Goal: Transaction & Acquisition: Purchase product/service

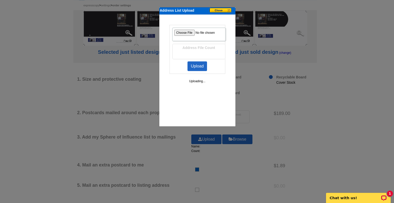
scroll to position [51, 0]
click at [228, 10] on button at bounding box center [222, 10] width 25 height 5
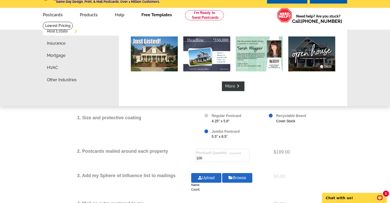
scroll to position [0, 0]
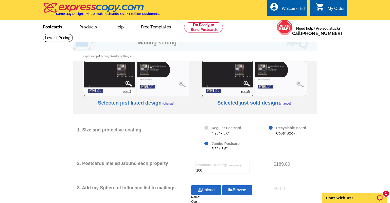
click at [55, 25] on link "Postcards" at bounding box center [53, 27] width 36 height 12
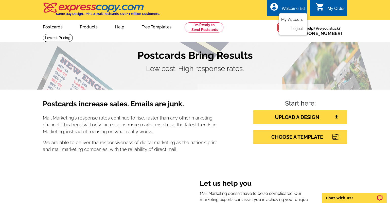
click at [296, 22] on link "My Account" at bounding box center [292, 19] width 22 height 5
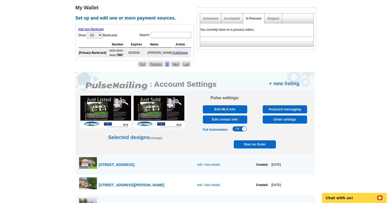
scroll to position [228, 0]
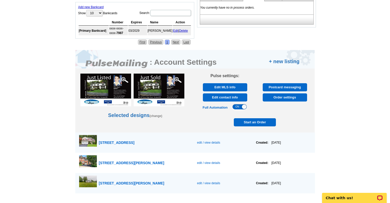
click at [209, 164] on span "edit / view details" at bounding box center [208, 163] width 23 height 4
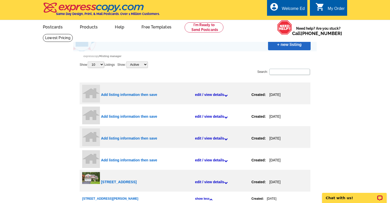
click at [203, 95] on link "edit / view details" at bounding box center [223, 94] width 57 height 15
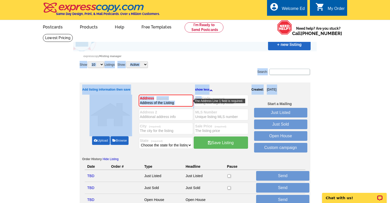
drag, startPoint x: 203, startPoint y: 97, endPoint x: 229, endPoint y: 54, distance: 50.2
drag, startPoint x: 229, startPoint y: 54, endPoint x: 213, endPoint y: 53, distance: 15.7
click at [213, 53] on div "Expresscopy > Listing Manager" at bounding box center [195, 56] width 244 height 10
click at [211, 55] on div "Expresscopy > Listing Manager" at bounding box center [195, 56] width 244 height 10
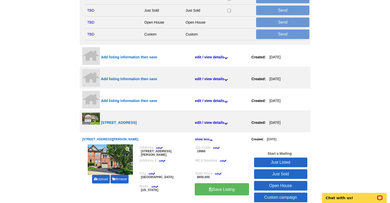
scroll to position [178, 0]
click at [284, 173] on link "Just Sold" at bounding box center [280, 174] width 53 height 10
click at [277, 174] on link "Just Sold" at bounding box center [280, 174] width 53 height 10
click at [290, 175] on link "Just Sold" at bounding box center [280, 174] width 53 height 10
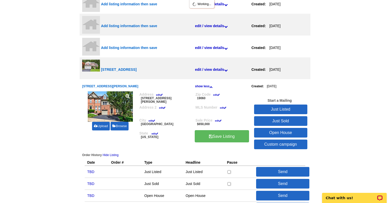
scroll to position [254, 0]
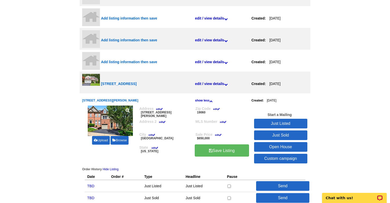
scroll to position [101, 0]
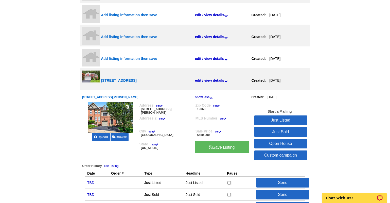
click at [271, 131] on link "Just Sold" at bounding box center [280, 132] width 53 height 10
click at [282, 120] on link "Just Listed" at bounding box center [280, 120] width 53 height 10
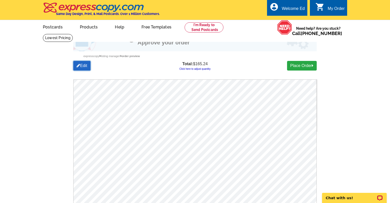
click at [86, 71] on link "Edit" at bounding box center [81, 66] width 17 height 10
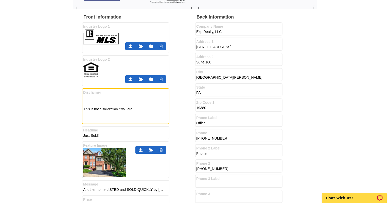
scroll to position [228, 0]
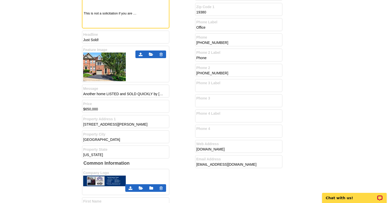
click at [147, 95] on input "Another home LISTED and SOLD QUICKLY by ED GOMEZ and the ED GOMEZ TEAM in MEADO…" at bounding box center [123, 93] width 81 height 5
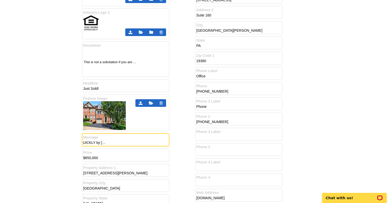
scroll to position [178, 0]
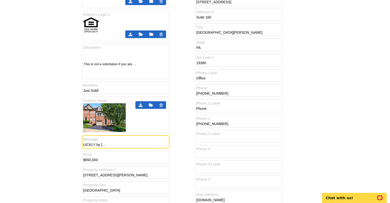
type input "Another home LISTED and SOLD QUICKLY by LAURA HULL AND SHARON REITMAN and the E…"
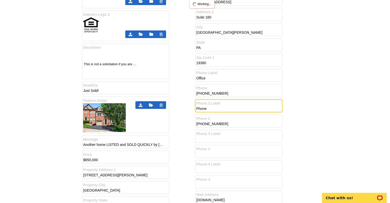
scroll to position [0, 0]
drag, startPoint x: 222, startPoint y: 110, endPoint x: 162, endPoint y: 113, distance: 60.2
click at [162, 113] on div "Front Information Industry Logo 1 Industry Logo 2" at bounding box center [195, 178] width 226 height 417
type input "l"
type input "Laura's cell"
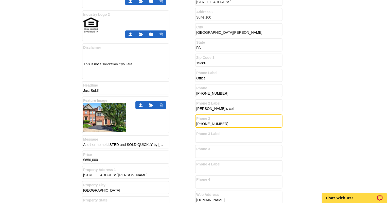
type input "610-213-1852"
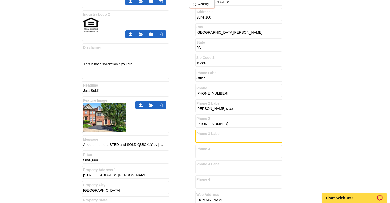
click at [209, 140] on input "Phone 3 Label" at bounding box center [236, 138] width 81 height 5
type input "[PERSON_NAME]'s cell"
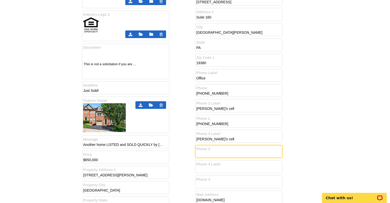
drag, startPoint x: 209, startPoint y: 156, endPoint x: 209, endPoint y: 159, distance: 3.1
click at [210, 158] on div "Phone 3" at bounding box center [239, 151] width 88 height 13
type input "484-888-4879"
click at [319, 133] on main "Messaging on Postcard Change Template Review Expresscopy > Listing Manager > Or…" at bounding box center [195, 131] width 390 height 551
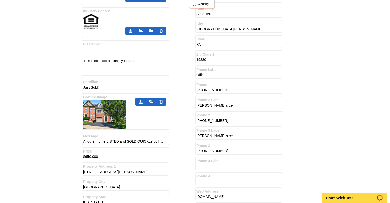
scroll to position [228, 0]
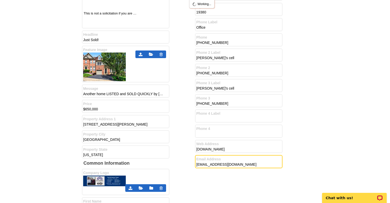
drag, startPoint x: 253, startPoint y: 166, endPoint x: 158, endPoint y: 162, distance: 94.7
click at [158, 162] on div "Front Information Industry Logo 1 Industry Logo 2" at bounding box center [195, 127] width 226 height 417
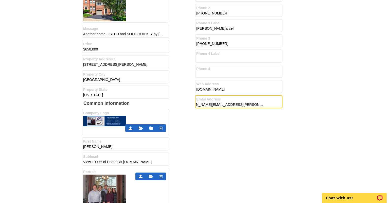
scroll to position [304, 0]
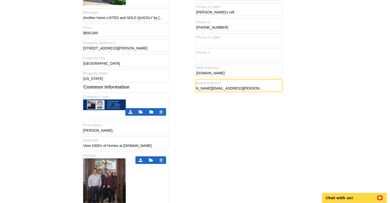
type input "Laura.hull@exprealty.com & Sharon.reitman@exprealty.com"
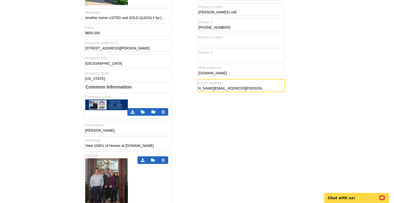
scroll to position [0, 0]
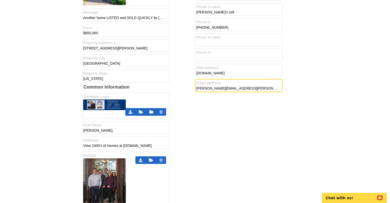
click at [141, 112] on icon at bounding box center [141, 112] width 4 height 4
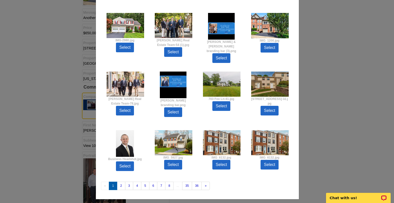
scroll to position [84, 0]
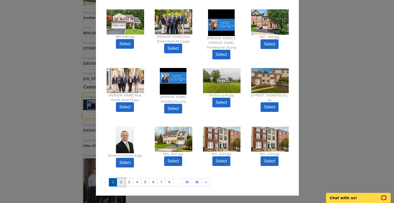
click at [121, 182] on link "2" at bounding box center [121, 182] width 8 height 8
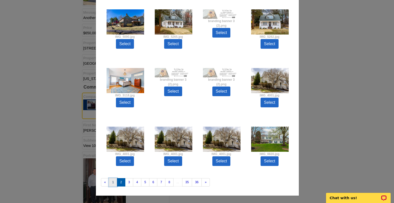
click at [110, 183] on link "1" at bounding box center [113, 182] width 8 height 8
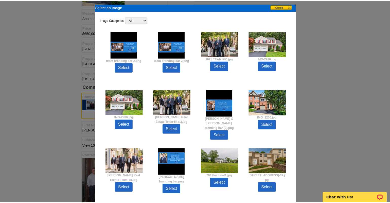
scroll to position [0, 0]
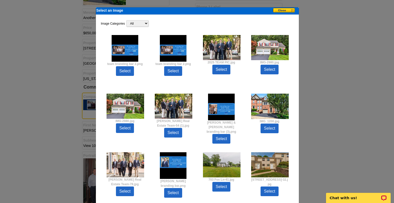
click at [126, 73] on link "Select" at bounding box center [125, 71] width 18 height 10
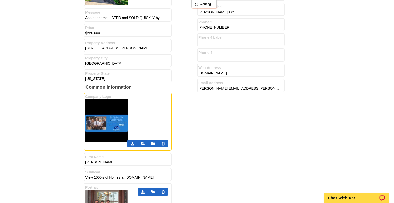
scroll to position [431, 0]
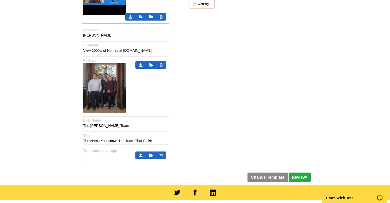
click at [152, 65] on icon at bounding box center [151, 65] width 4 height 4
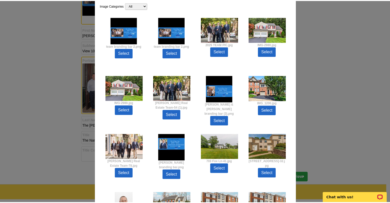
scroll to position [25, 0]
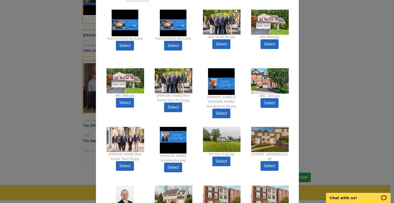
click at [222, 44] on link "Select" at bounding box center [221, 44] width 18 height 10
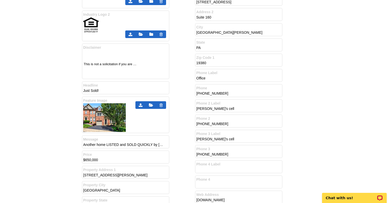
scroll to position [203, 0]
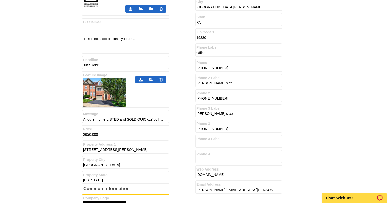
click at [128, 151] on input "3129 Woods Edge Drive" at bounding box center [123, 149] width 81 height 5
type input "3129 Woods Edge Drive,"
click at [118, 164] on input "Garnet Valley" at bounding box center [123, 164] width 81 height 5
click at [287, 102] on div "Back Information Company Name Exp Realty, LLC Address 1 535 N Church St, Addres…" at bounding box center [251, 70] width 113 height 252
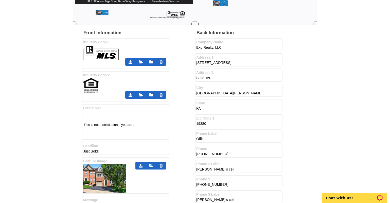
scroll to position [127, 0]
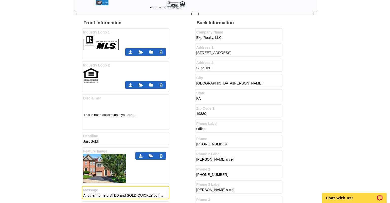
click at [147, 196] on input "Another home LISTED and SOLD QUICKLY by LAURA HULL AND SHARON REITMAN and the E…" at bounding box center [123, 195] width 81 height 5
type input "Another home LISTED and SOLD QUICKLY by LAURA HULL AND SHARON REITMAN and the E…"
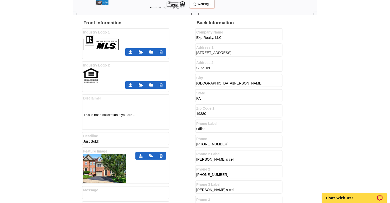
click at [372, 111] on main "Messaging on Postcard Change Template Review Expresscopy > Listing Manager > Or…" at bounding box center [195, 187] width 390 height 561
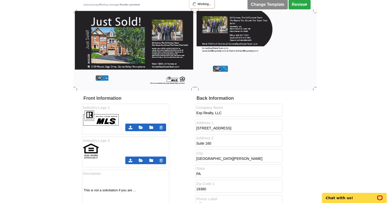
scroll to position [0, 0]
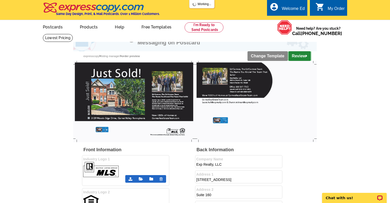
click at [298, 57] on link "Review" at bounding box center [300, 56] width 22 height 10
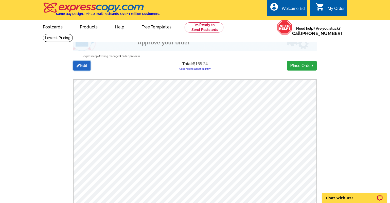
click at [79, 66] on icon at bounding box center [79, 65] width 4 height 4
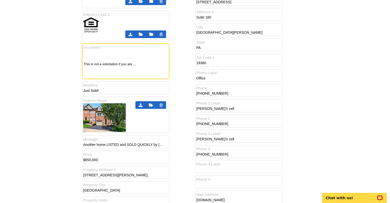
scroll to position [127, 0]
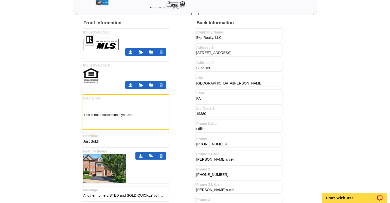
click at [235, 85] on input "[GEOGRAPHIC_DATA][PERSON_NAME]" at bounding box center [236, 83] width 81 height 5
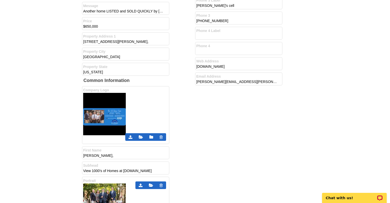
scroll to position [304, 0]
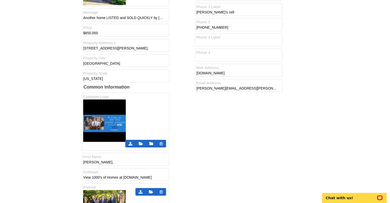
type input "[GEOGRAPHIC_DATA][PERSON_NAME],"
click at [120, 64] on input "[GEOGRAPHIC_DATA]" at bounding box center [123, 63] width 81 height 5
type input "[GEOGRAPHIC_DATA],"
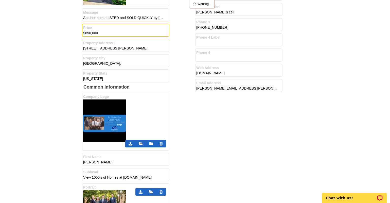
drag, startPoint x: 106, startPoint y: 33, endPoint x: 37, endPoint y: 34, distance: 68.2
click at [37, 34] on main "Messaging on Postcard Change Template Review Expresscopy > Listing Manager > Or…" at bounding box center [195, 9] width 390 height 561
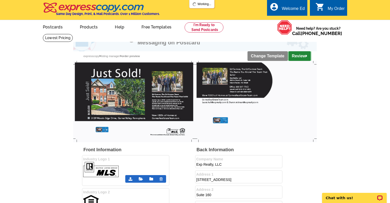
click at [304, 55] on link "Review" at bounding box center [300, 56] width 22 height 10
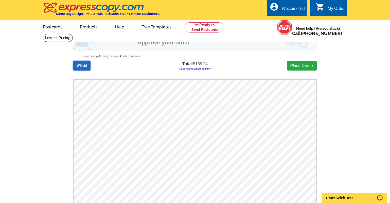
click at [78, 65] on icon at bounding box center [79, 65] width 4 height 4
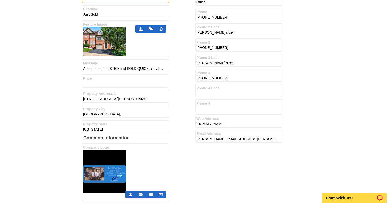
click at [144, 69] on input "Another home LISTED and SOLD QUICKLY by [PERSON_NAME] AND [PERSON_NAME] and the…" at bounding box center [123, 68] width 81 height 5
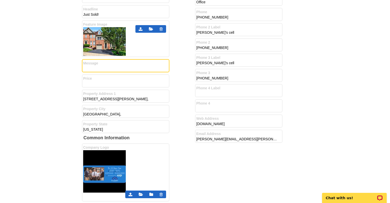
scroll to position [0, 139]
type input "Another home LISTED and SOLD QUICKLY by LAURA HULL AND SHARON REITMAN and the E…"
click at [348, 67] on main "Messaging on Postcard Change Template Review Expresscopy > Listing Manager > Or…" at bounding box center [195, 60] width 390 height 561
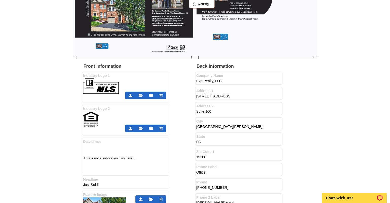
scroll to position [0, 0]
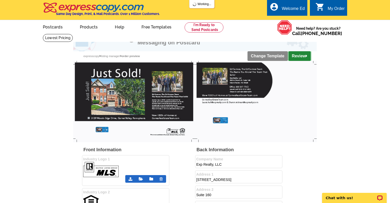
click at [299, 56] on link "Review" at bounding box center [300, 56] width 22 height 10
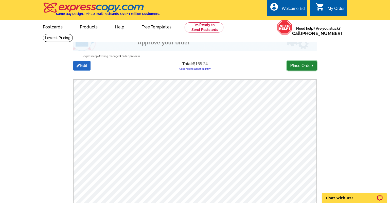
click at [301, 68] on link "Place Order" at bounding box center [302, 66] width 30 height 10
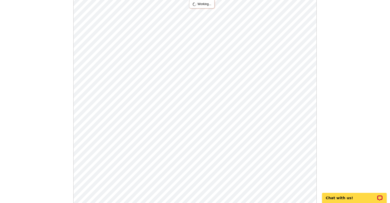
scroll to position [76, 0]
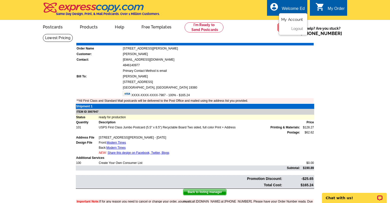
click at [292, 20] on link "My Account" at bounding box center [292, 19] width 22 height 5
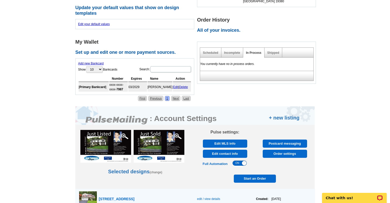
scroll to position [152, 0]
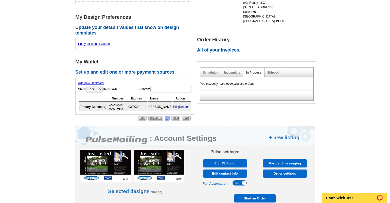
click at [289, 176] on span "Order settings" at bounding box center [284, 173] width 41 height 8
